Goal: Information Seeking & Learning: Learn about a topic

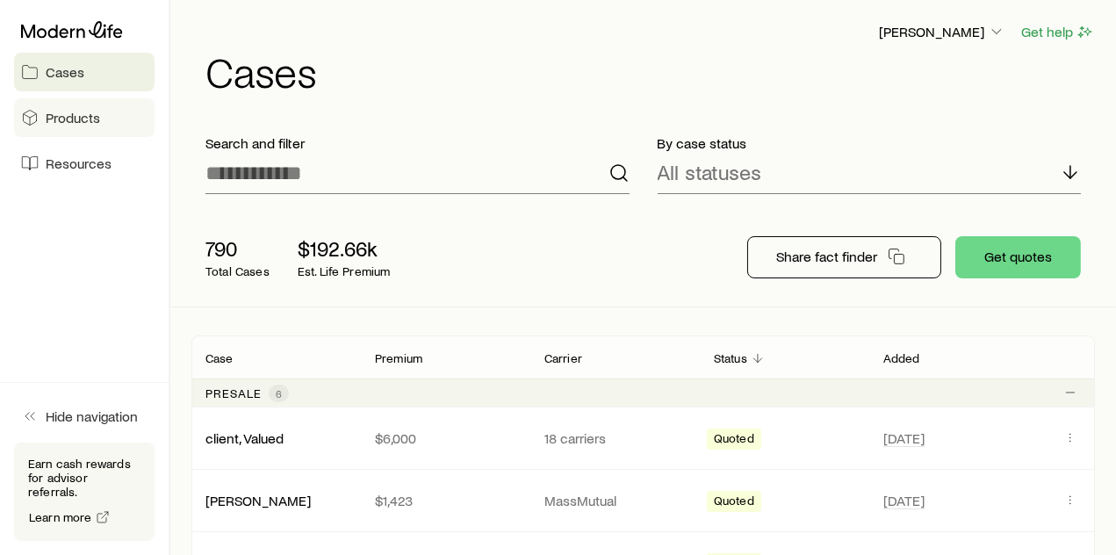
click at [70, 113] on span "Products" at bounding box center [73, 118] width 54 height 18
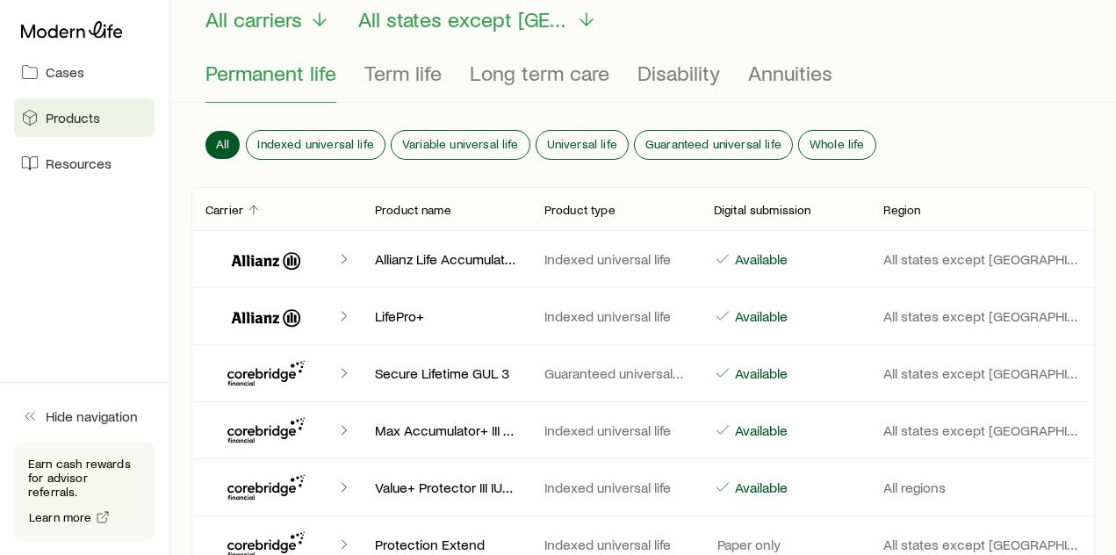
scroll to position [195, 0]
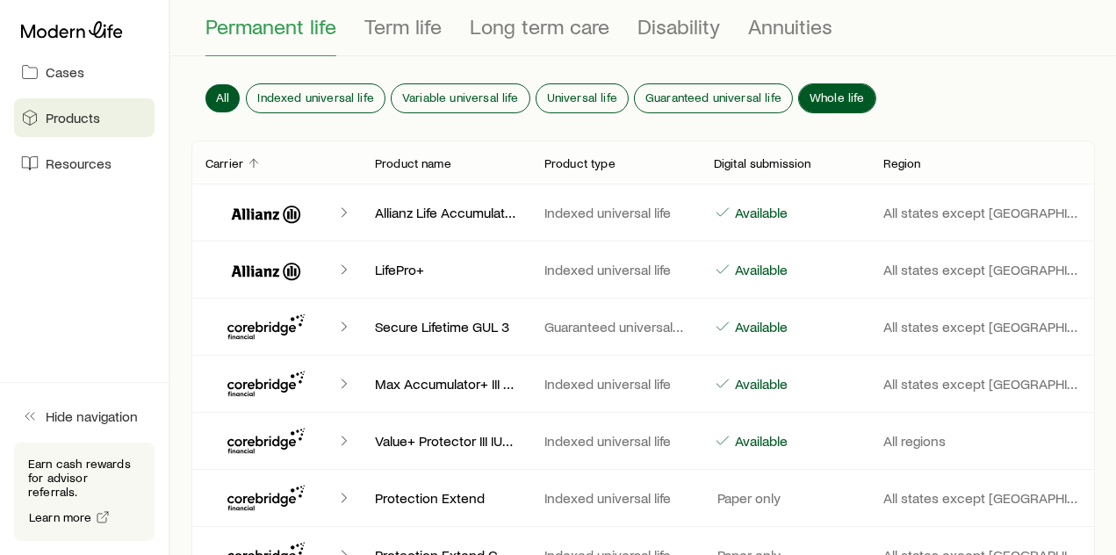
click at [841, 91] on span "Whole life" at bounding box center [836, 97] width 55 height 14
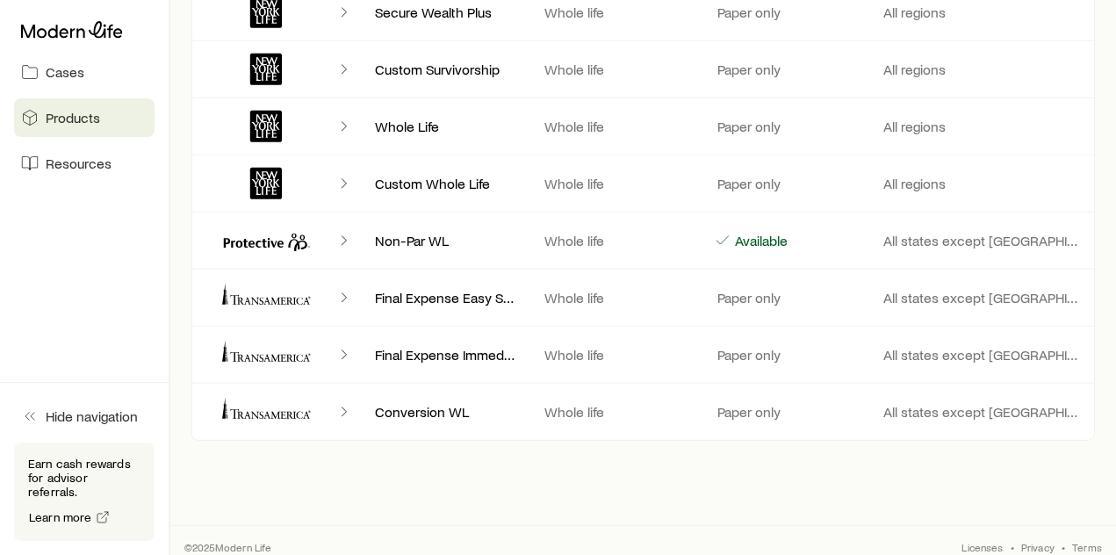
scroll to position [1426, 0]
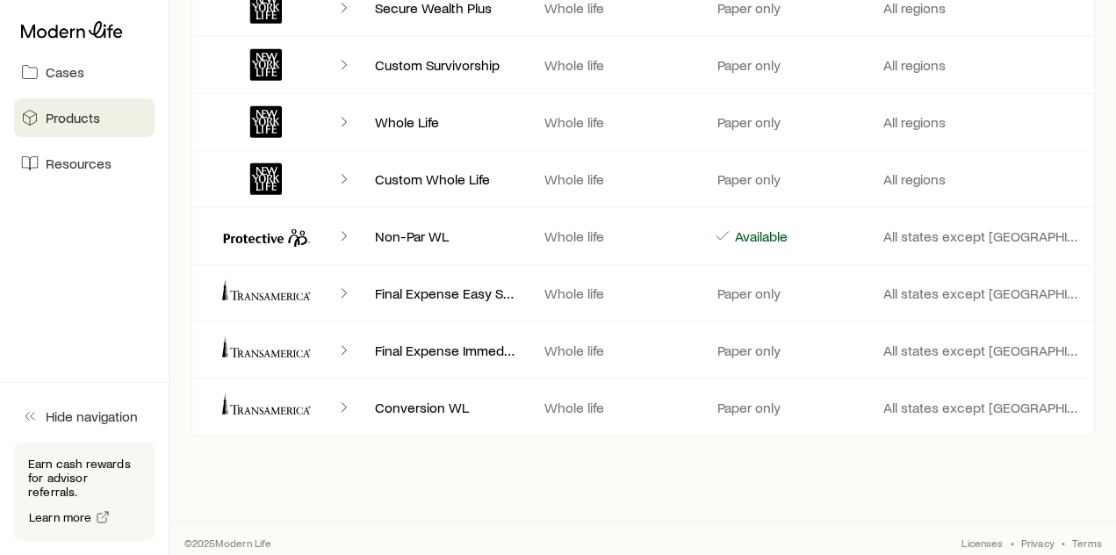
click at [298, 289] on icon "Client cases" at bounding box center [265, 293] width 105 height 42
click at [338, 286] on icon "Client cases" at bounding box center [344, 293] width 18 height 18
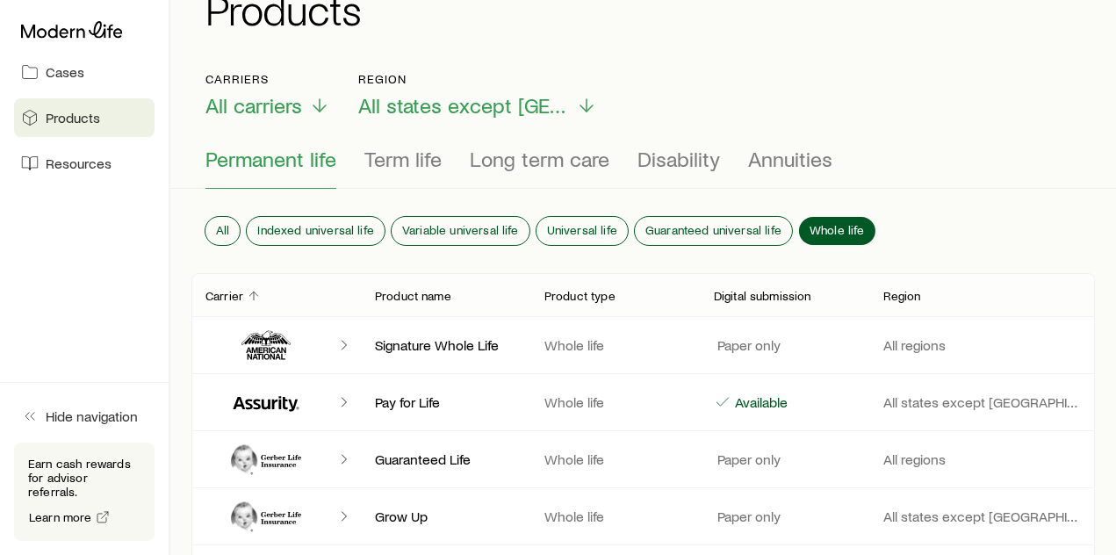
scroll to position [61, 0]
click at [411, 168] on span "Term life" at bounding box center [402, 159] width 77 height 25
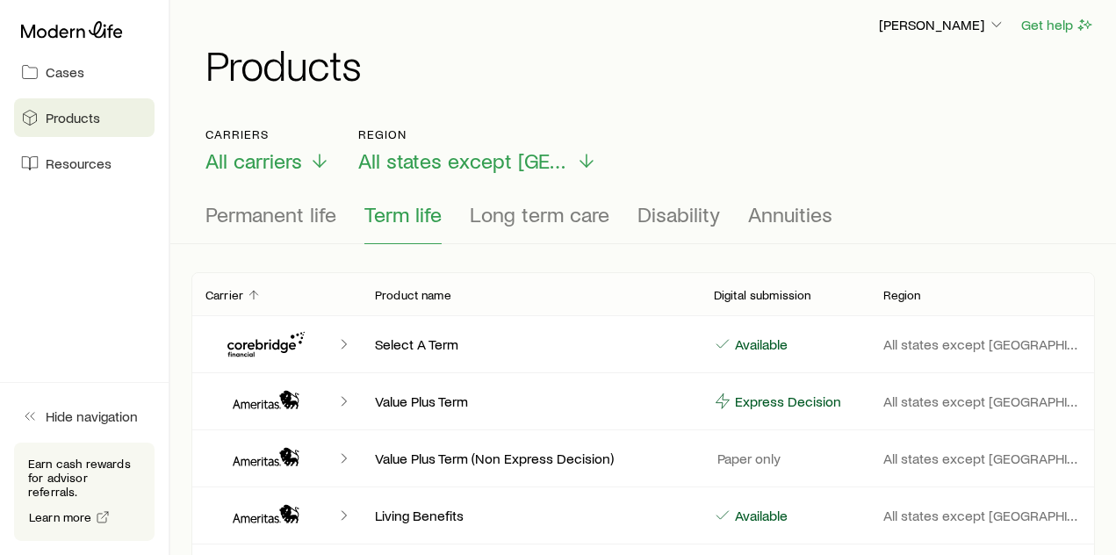
scroll to position [0, 0]
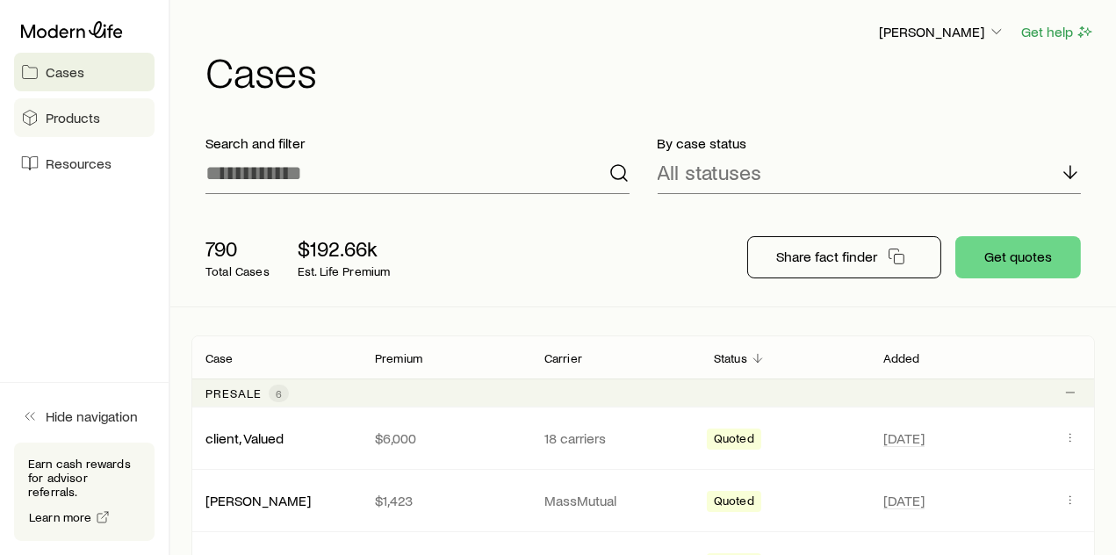
click at [74, 126] on span "Products" at bounding box center [73, 118] width 54 height 18
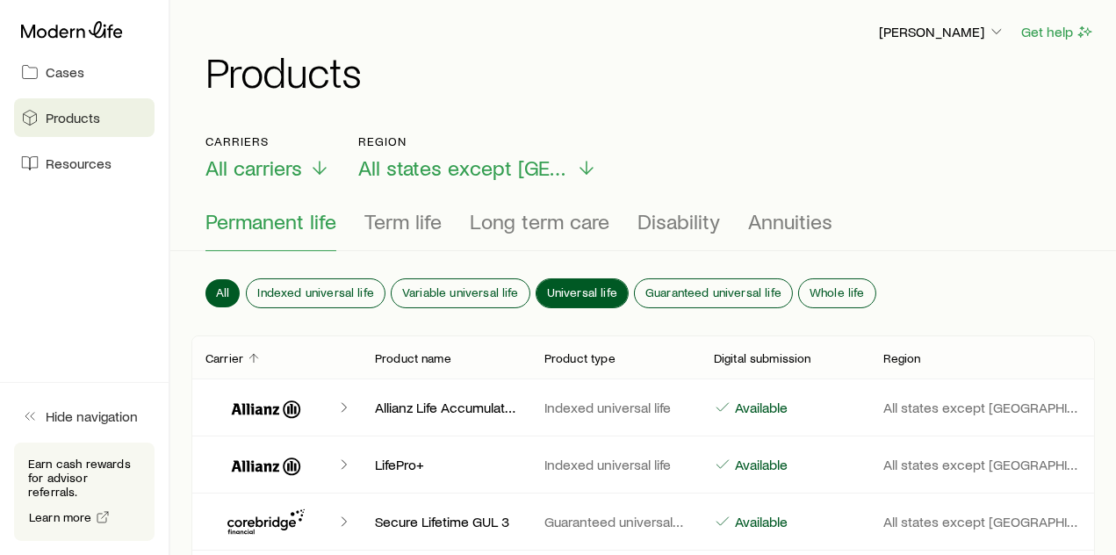
click at [566, 285] on span "Universal life" at bounding box center [582, 292] width 70 height 14
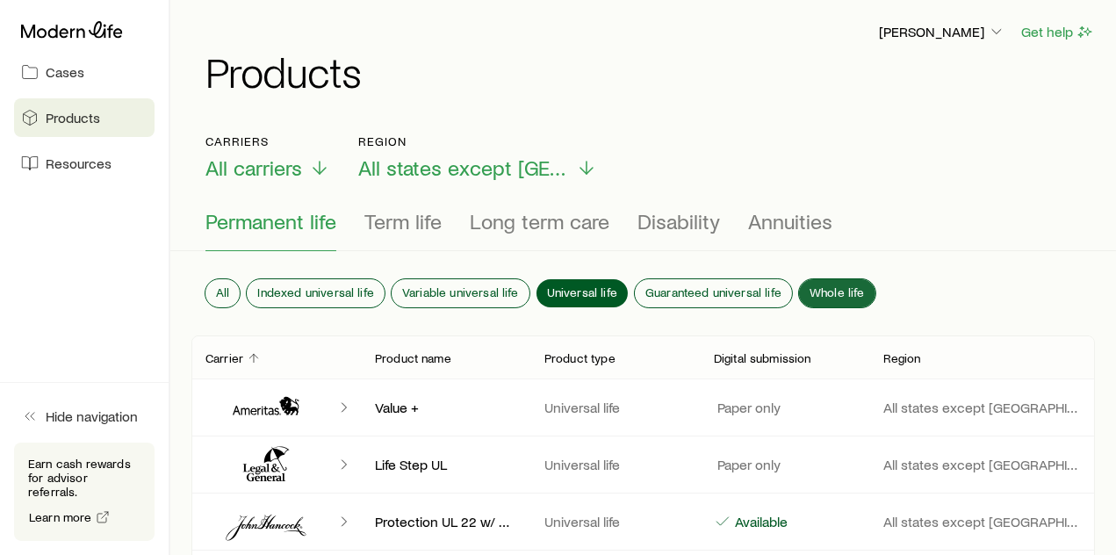
click at [829, 276] on div "All Indexed universal life Variable universal life Universal life Guaranteed un…" at bounding box center [642, 296] width 903 height 77
click at [827, 285] on span "Whole life" at bounding box center [836, 292] width 55 height 14
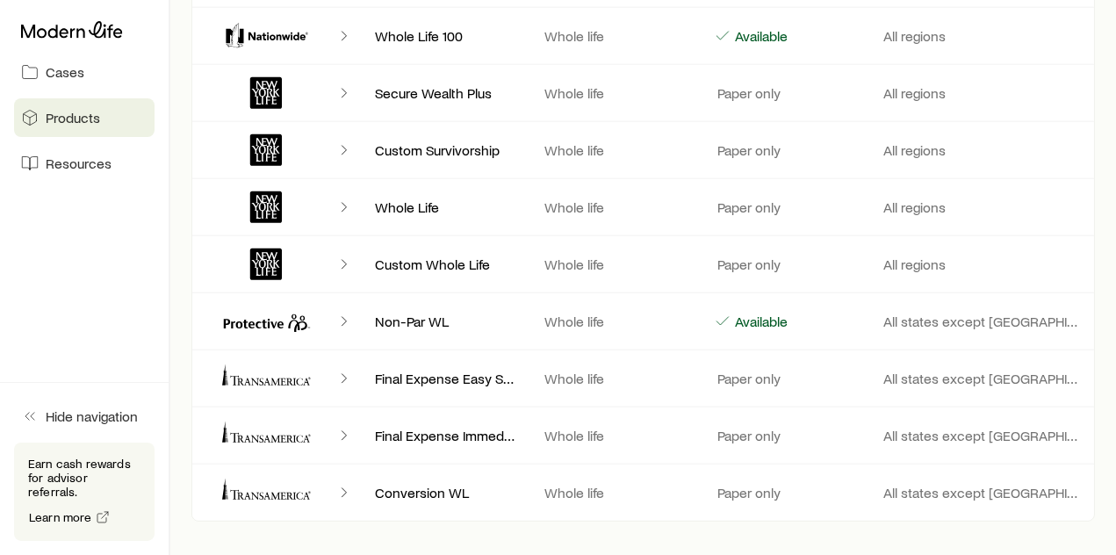
scroll to position [1365, 0]
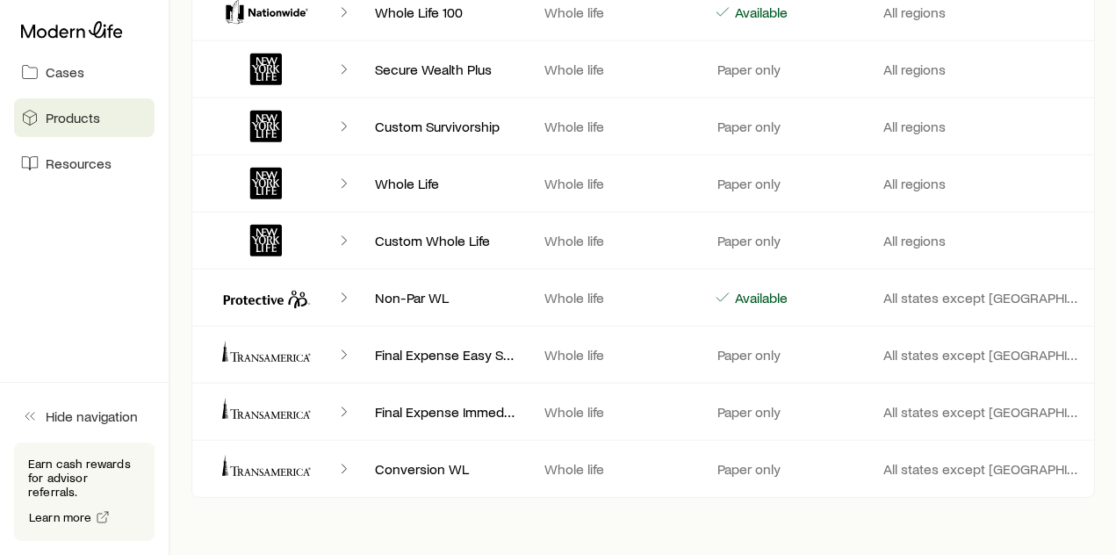
click at [223, 349] on icon "Client cases" at bounding box center [225, 351] width 6 height 21
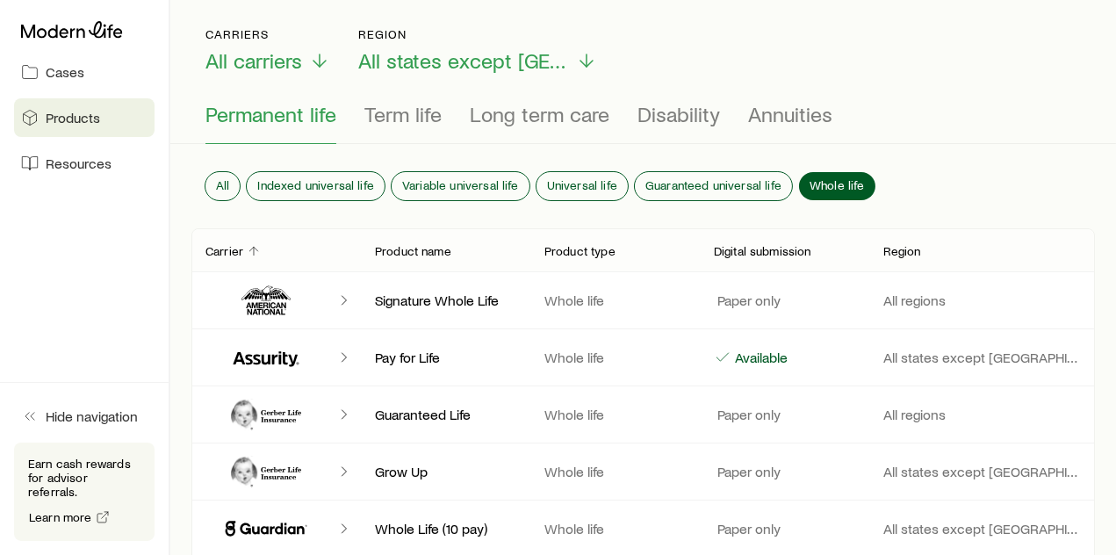
scroll to position [0, 0]
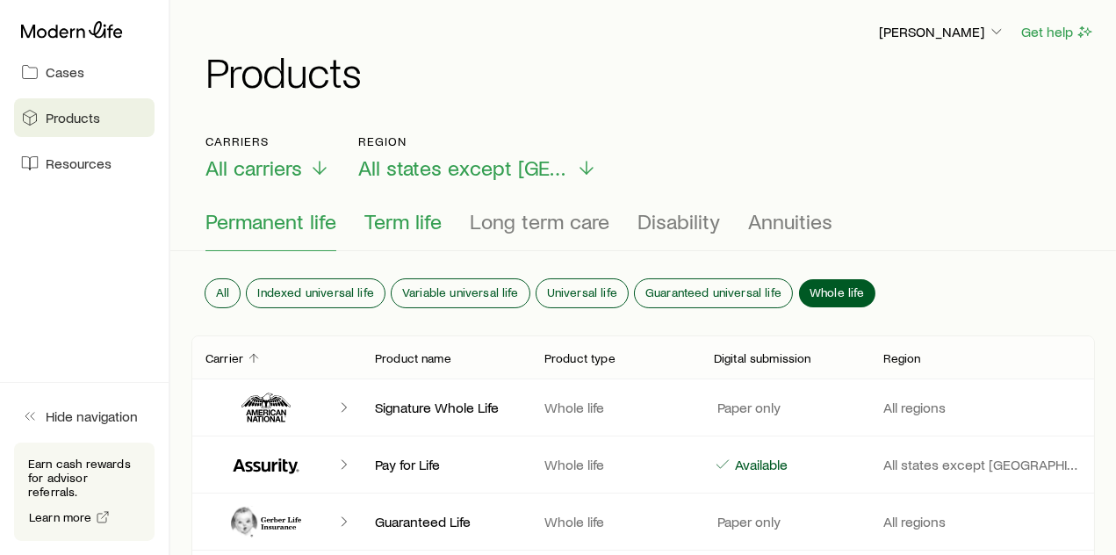
click at [410, 227] on span "Term life" at bounding box center [402, 221] width 77 height 25
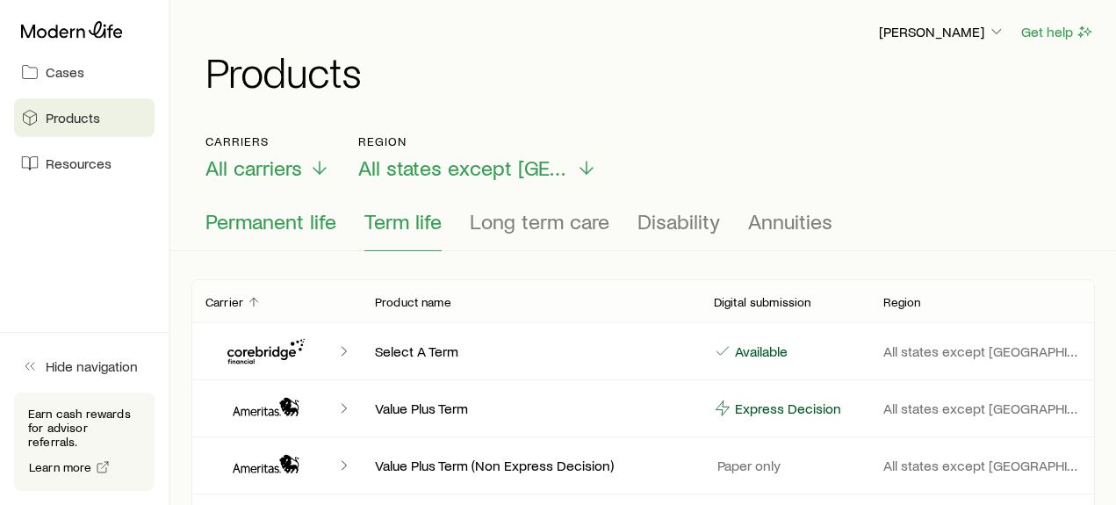
click at [257, 222] on span "Permanent life" at bounding box center [270, 221] width 131 height 25
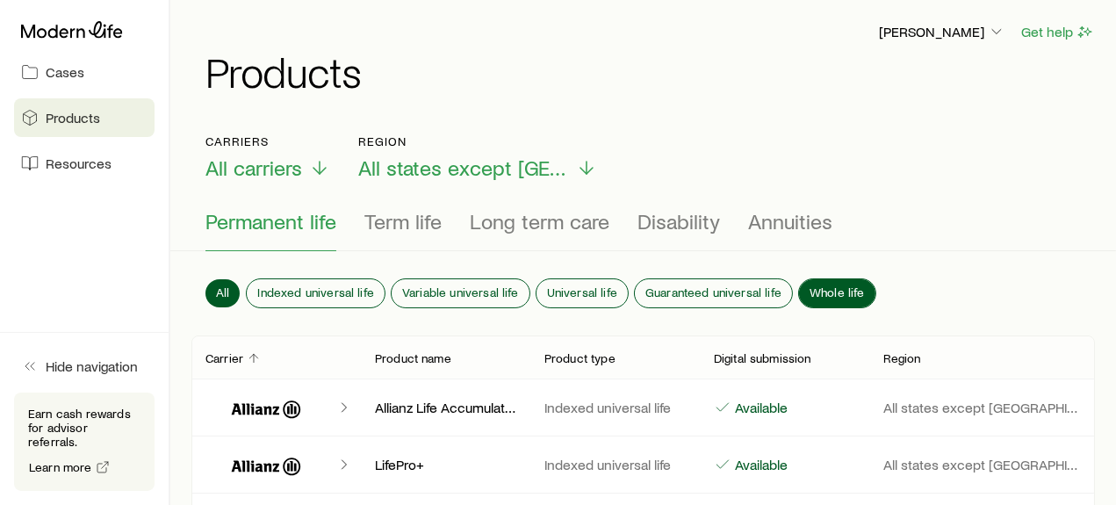
click at [819, 286] on span "Whole life" at bounding box center [836, 292] width 55 height 14
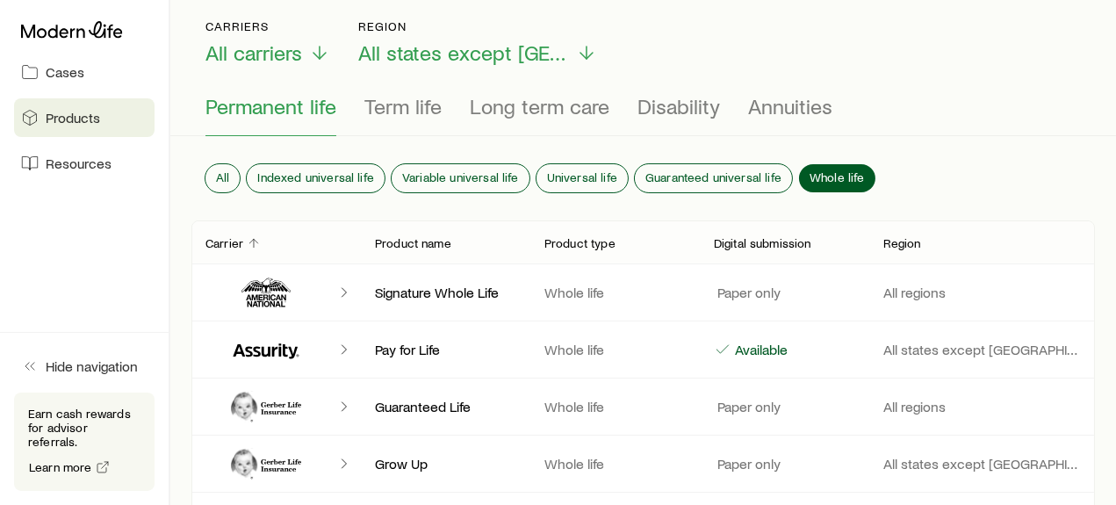
scroll to position [112, 0]
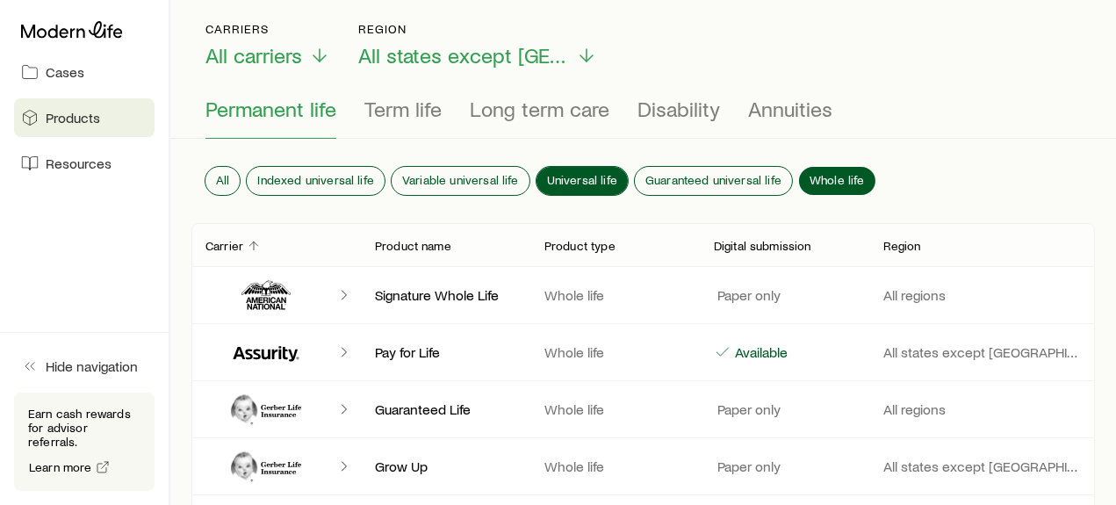
click at [550, 173] on span "Universal life" at bounding box center [582, 180] width 70 height 14
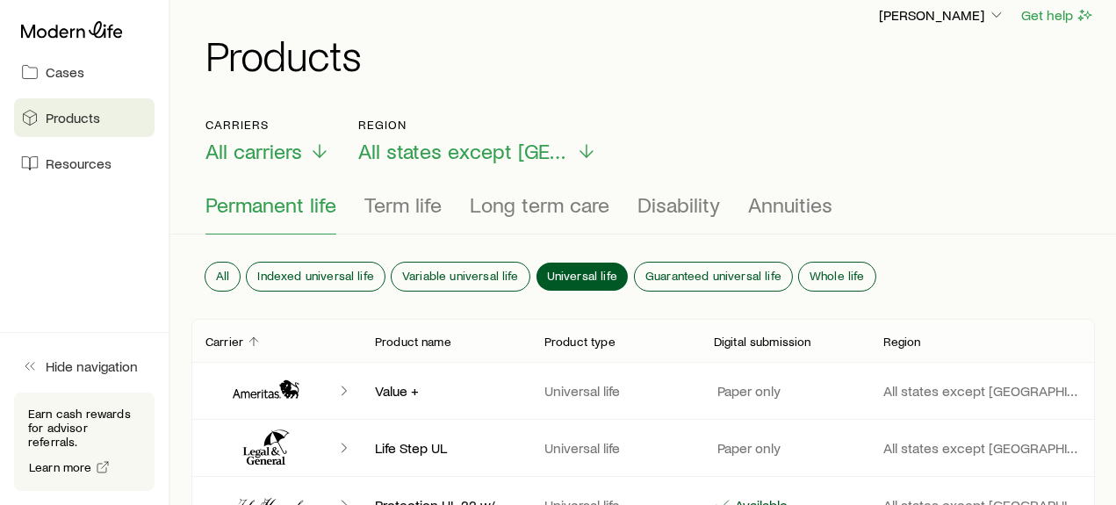
scroll to position [0, 0]
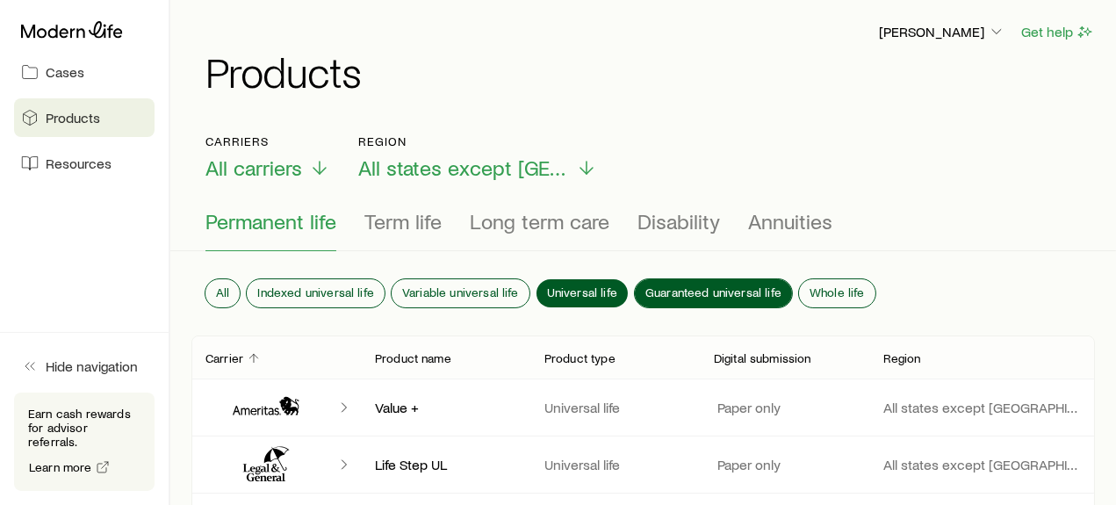
click at [735, 285] on span "Guaranteed universal life" at bounding box center [713, 292] width 136 height 14
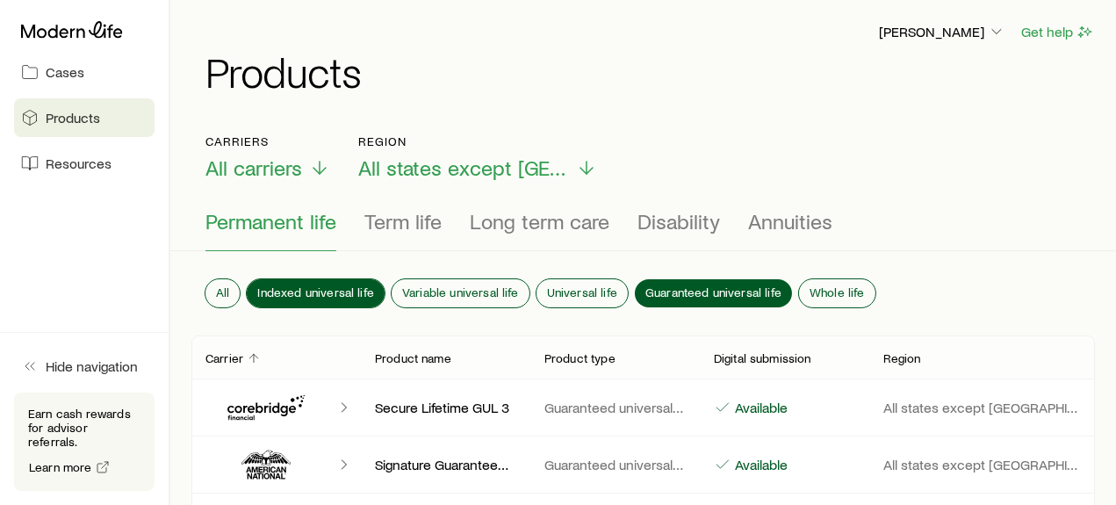
click at [334, 285] on span "Indexed universal life" at bounding box center [315, 292] width 117 height 14
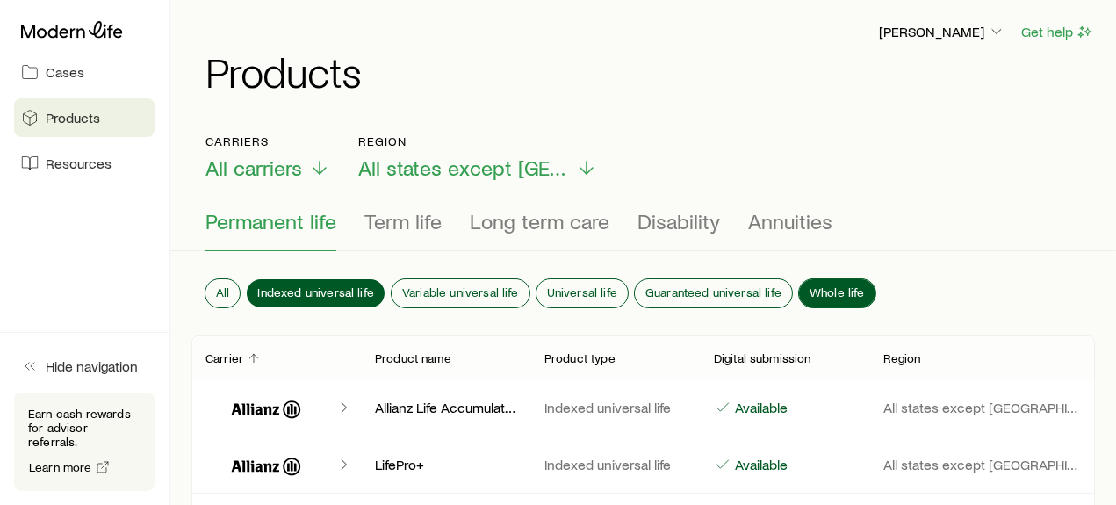
click at [843, 285] on span "Whole life" at bounding box center [836, 292] width 55 height 14
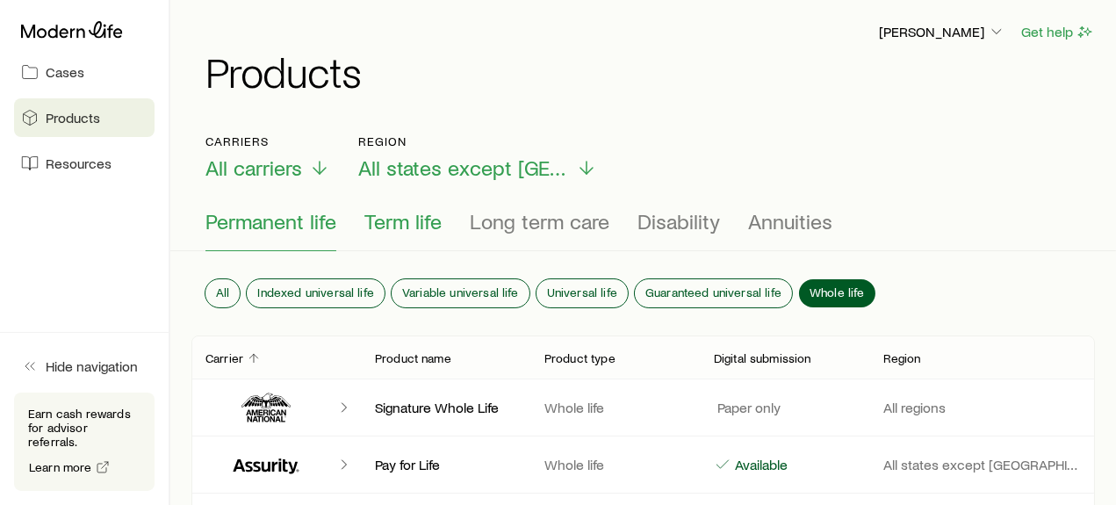
click at [404, 221] on span "Term life" at bounding box center [402, 221] width 77 height 25
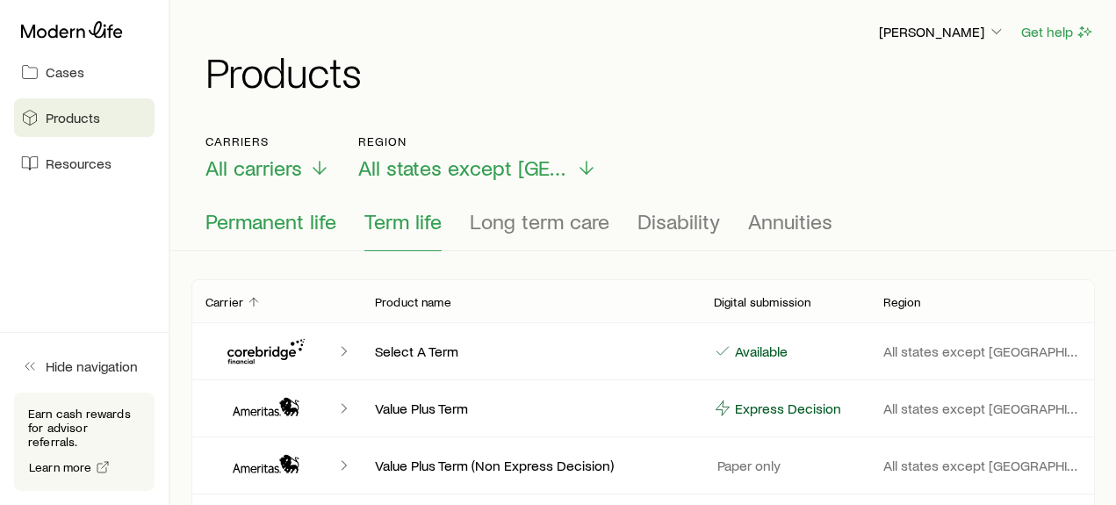
click at [268, 213] on span "Permanent life" at bounding box center [270, 221] width 131 height 25
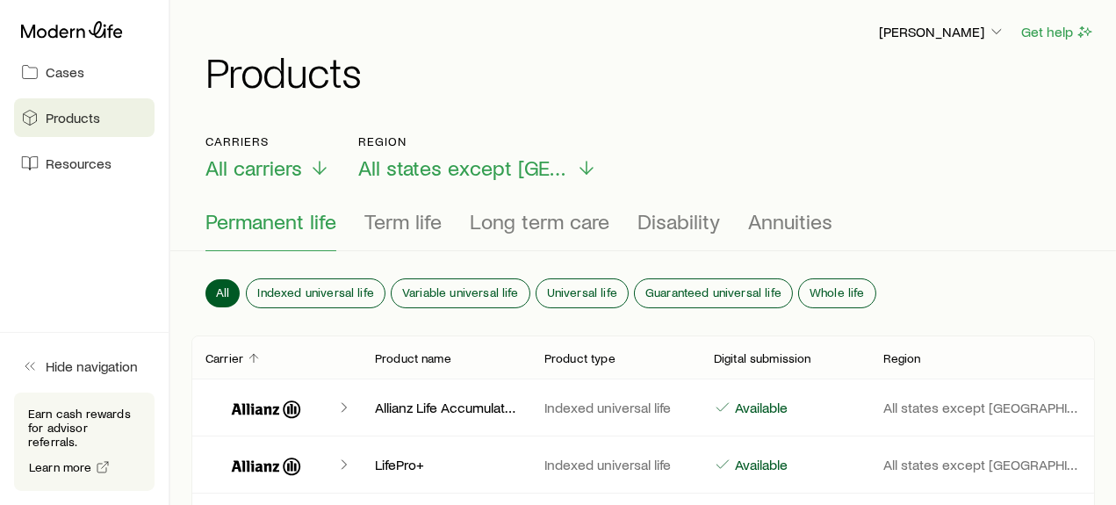
drag, startPoint x: 689, startPoint y: 213, endPoint x: 732, endPoint y: 203, distance: 44.3
click at [689, 212] on span "Disability" at bounding box center [678, 221] width 83 height 25
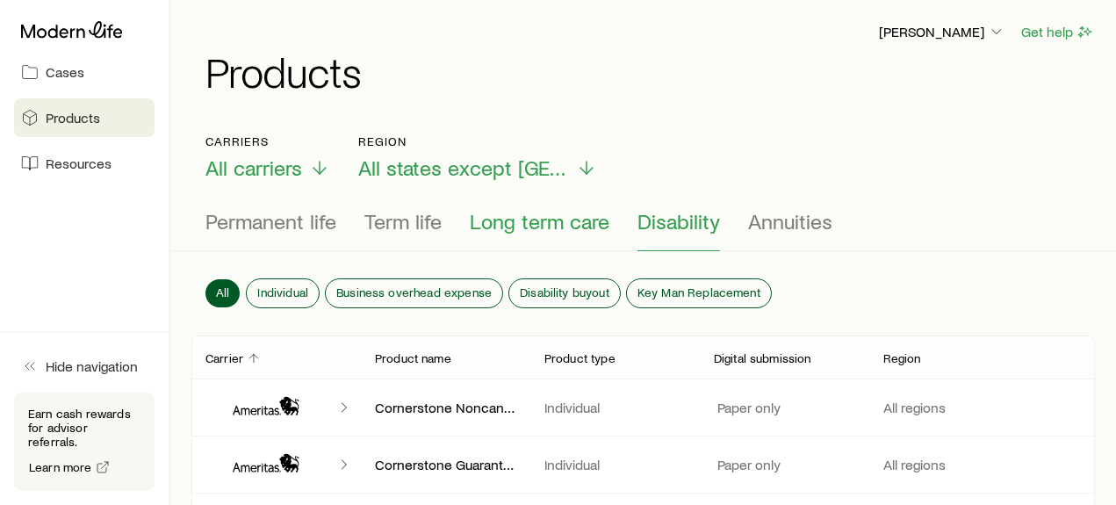
click at [577, 224] on span "Long term care" at bounding box center [540, 221] width 140 height 25
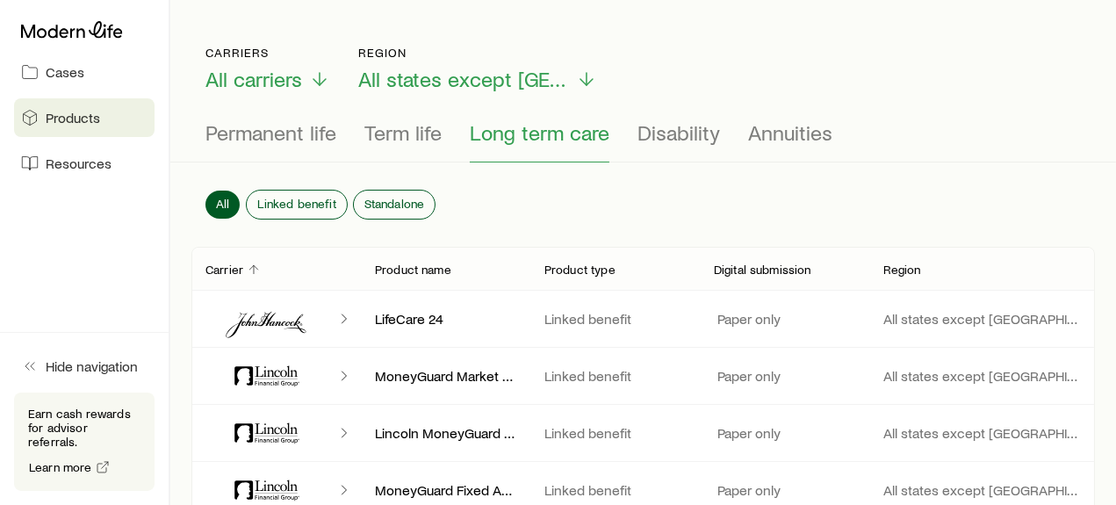
scroll to position [97, 0]
